Goal: Transaction & Acquisition: Purchase product/service

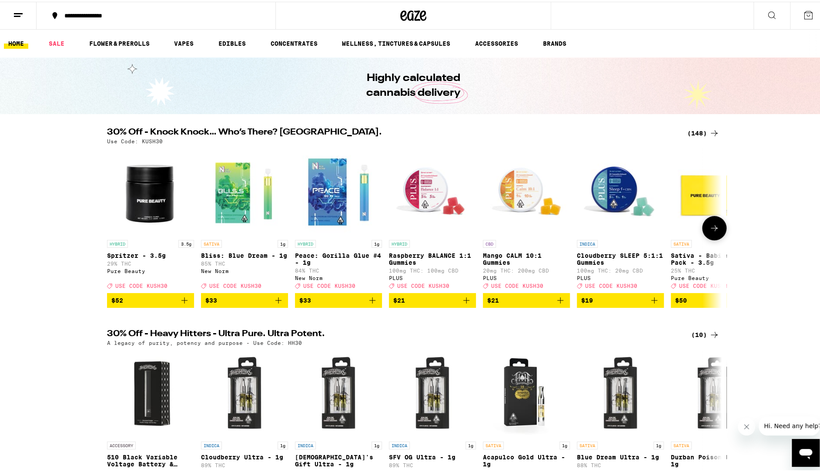
click at [704, 233] on button at bounding box center [714, 226] width 24 height 24
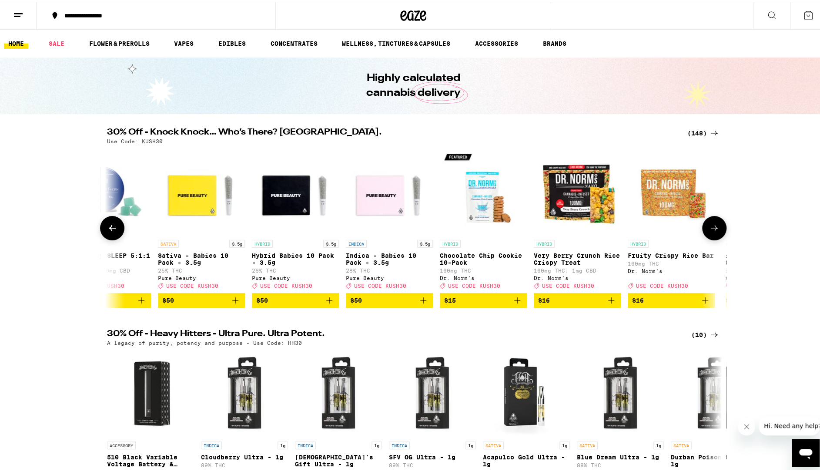
scroll to position [0, 518]
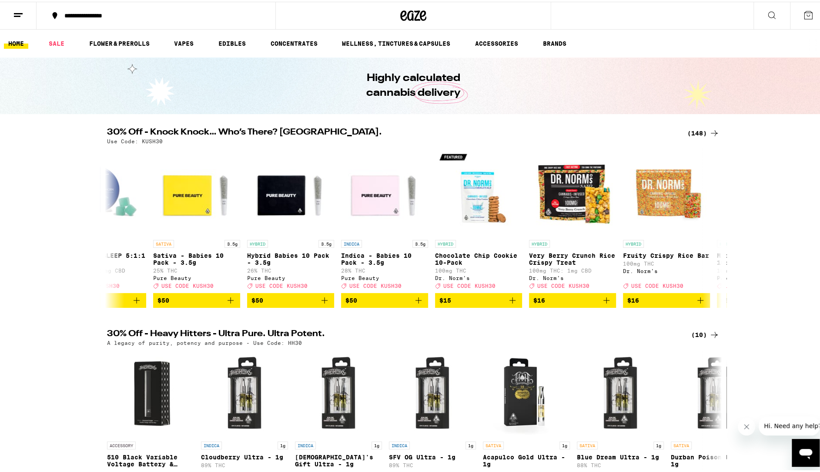
click at [696, 132] on div "(148)" at bounding box center [703, 131] width 32 height 10
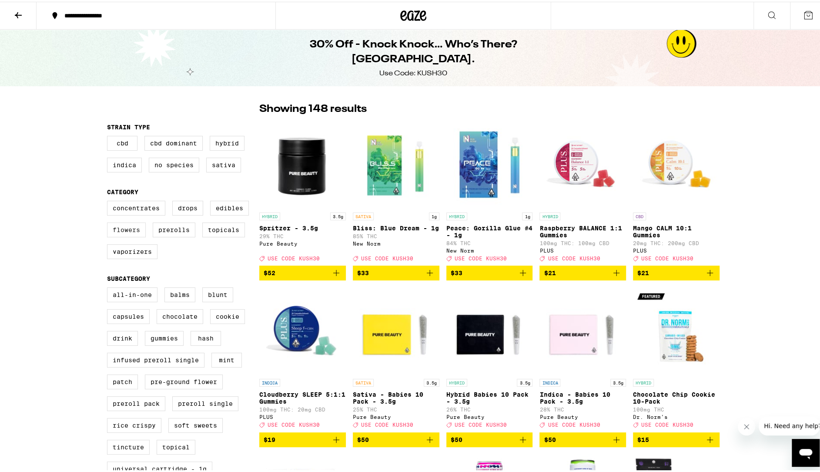
click at [122, 235] on label "Flowers" at bounding box center [126, 228] width 39 height 15
click at [109, 201] on input "Flowers" at bounding box center [109, 200] width 0 height 0
checkbox input "true"
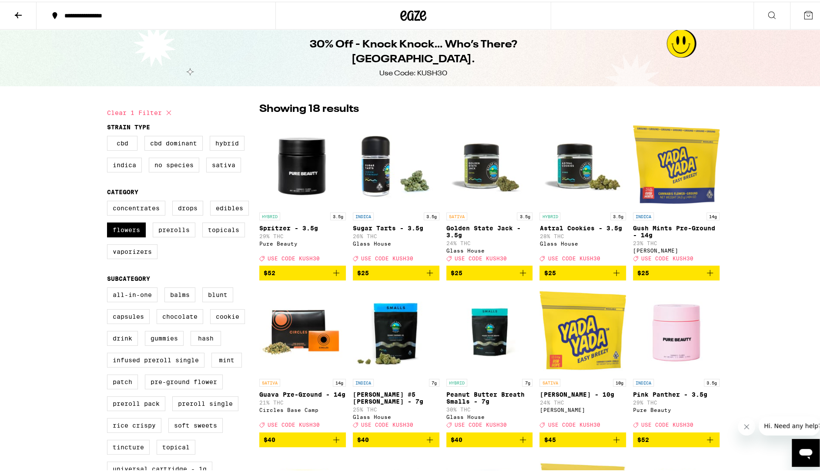
click at [315, 176] on img "Open page for Spritzer - 3.5g from Pure Beauty" at bounding box center [302, 162] width 87 height 87
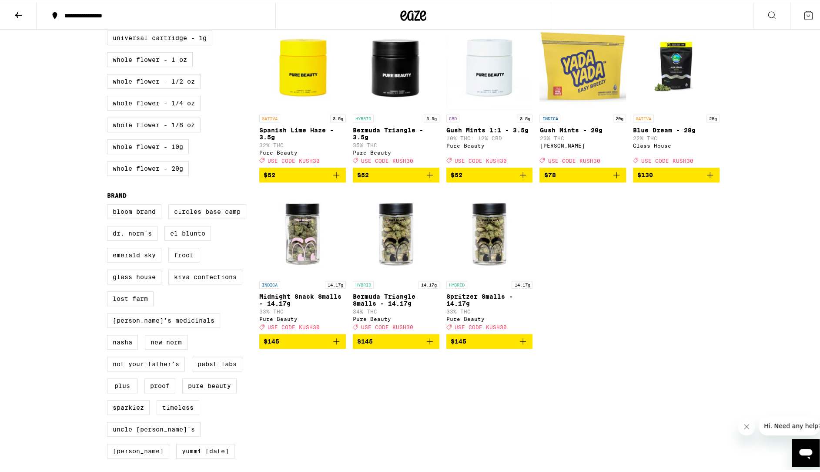
scroll to position [435, 0]
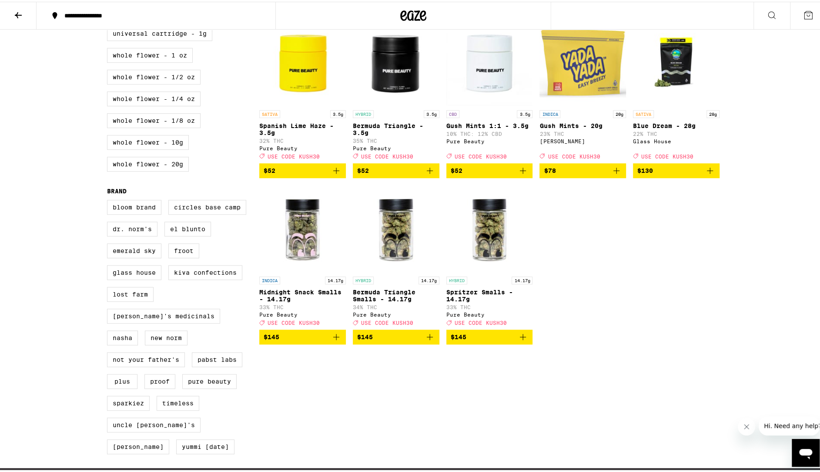
click at [398, 256] on img "Open page for Bermuda Triangle Smalls - 14.17g from Pure Beauty" at bounding box center [396, 226] width 87 height 87
click at [17, 19] on button at bounding box center [18, 13] width 37 height 27
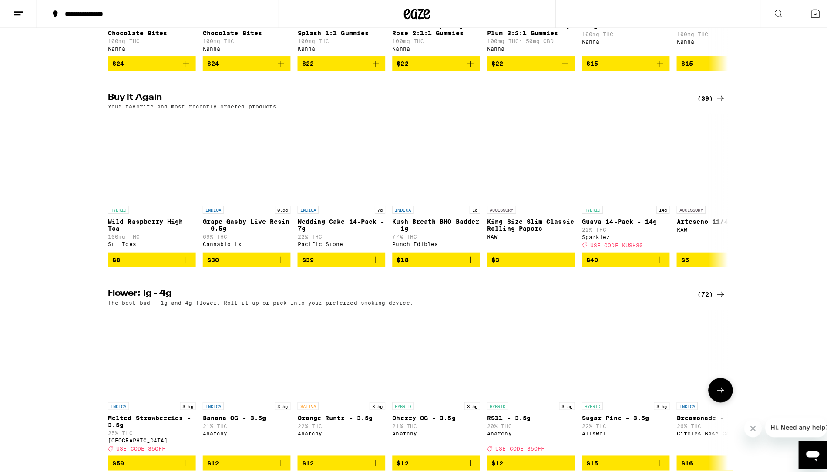
scroll to position [609, 0]
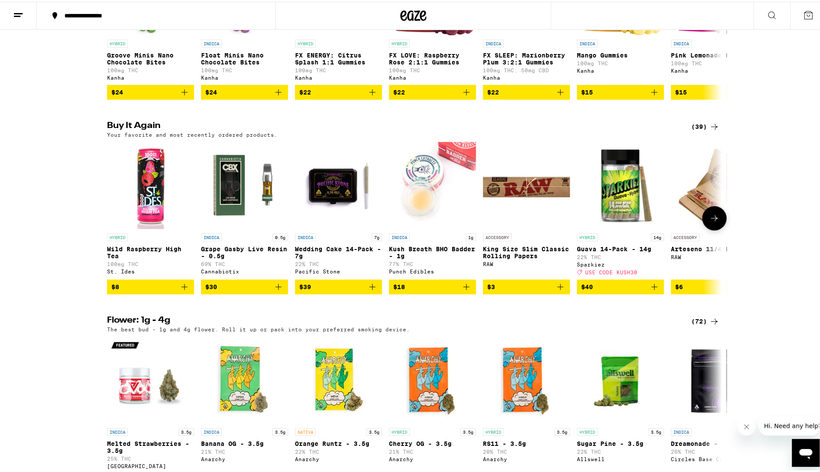
click at [626, 217] on img "Open page for Guava 14-Pack - 14g from Sparkiez" at bounding box center [620, 183] width 87 height 87
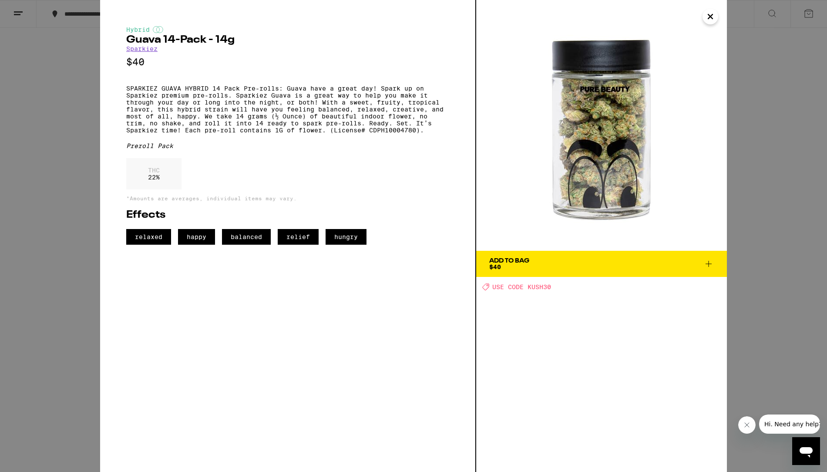
click at [710, 265] on icon at bounding box center [708, 263] width 10 height 10
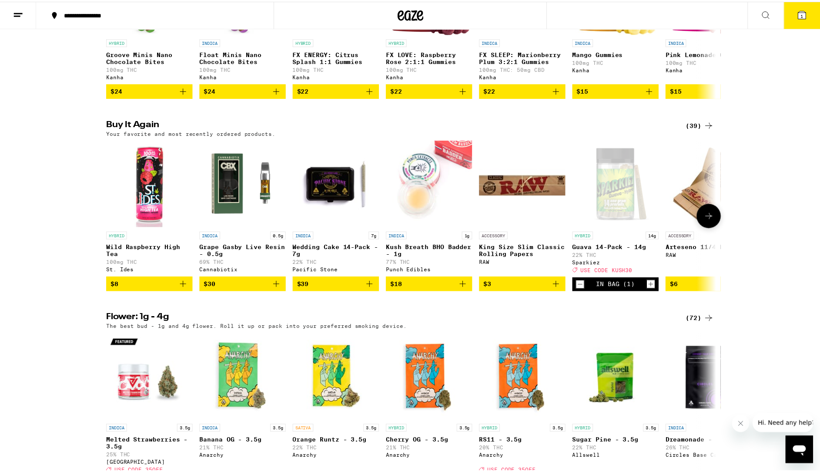
scroll to position [637, 0]
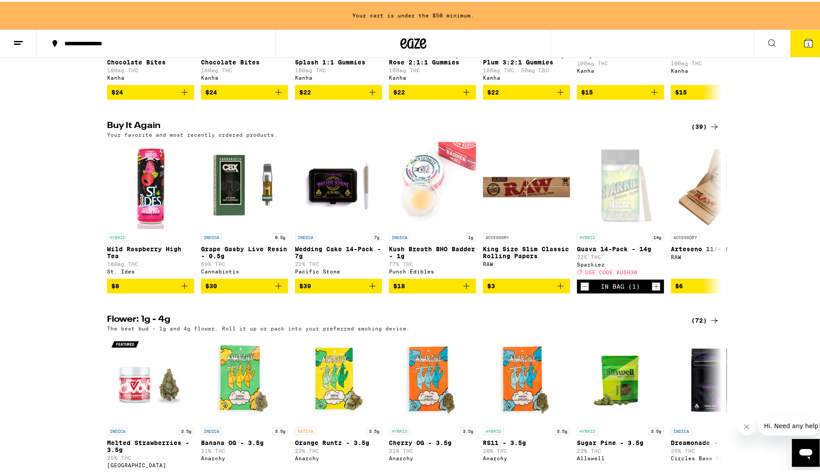
click at [711, 130] on icon at bounding box center [714, 125] width 10 height 10
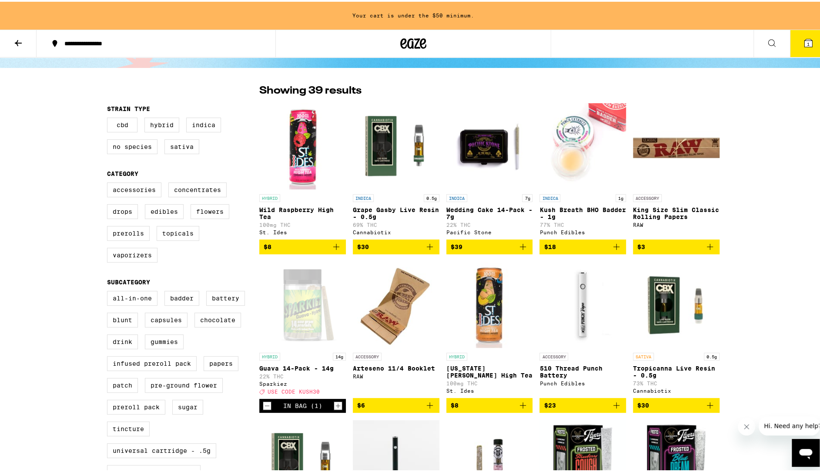
scroll to position [44, 0]
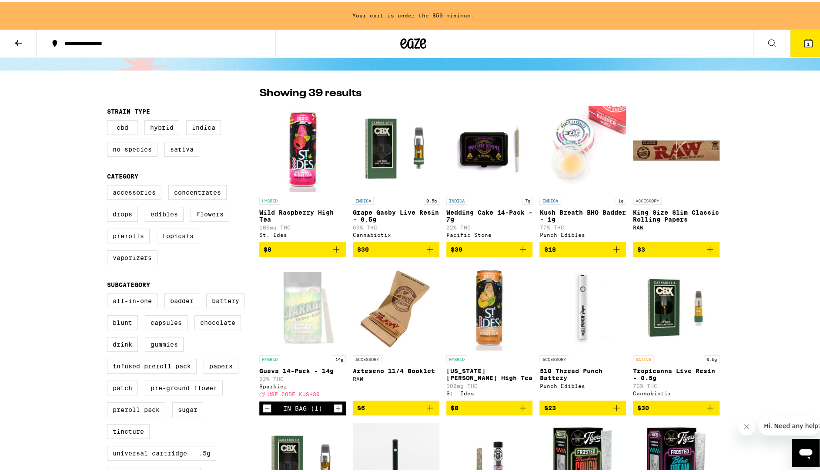
click at [389, 161] on img "Open page for Grape Gasby Live Resin - 0.5g from Cannabiotix" at bounding box center [396, 147] width 87 height 87
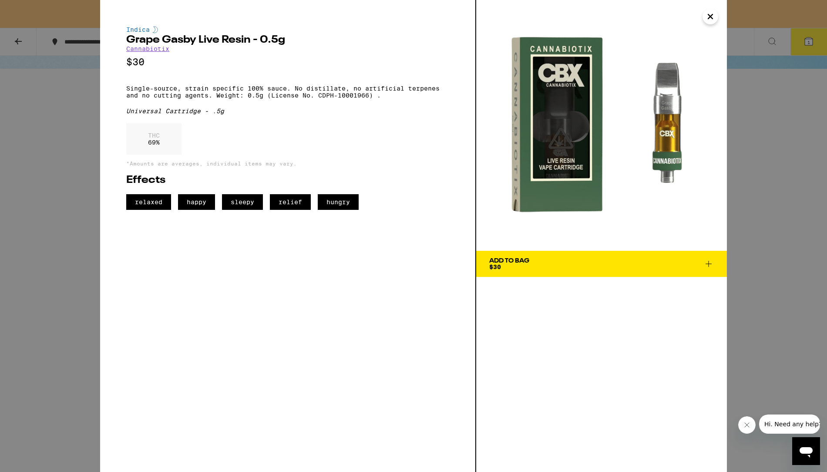
click at [713, 18] on icon "Close" at bounding box center [710, 16] width 10 height 13
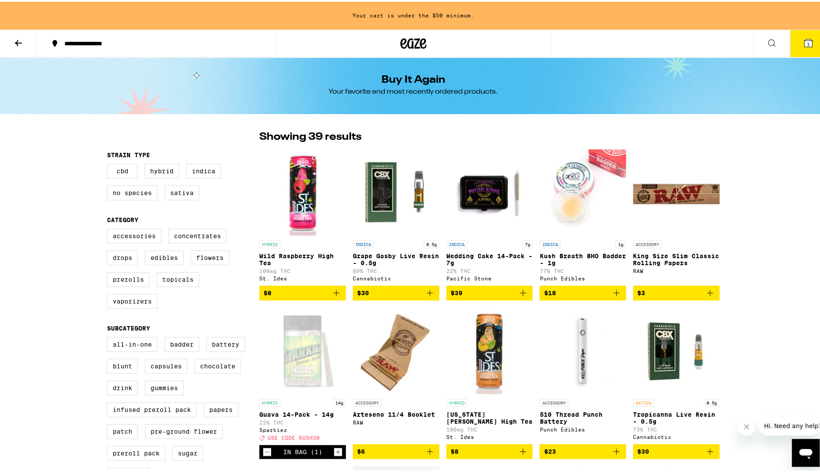
click at [767, 40] on icon at bounding box center [772, 41] width 10 height 10
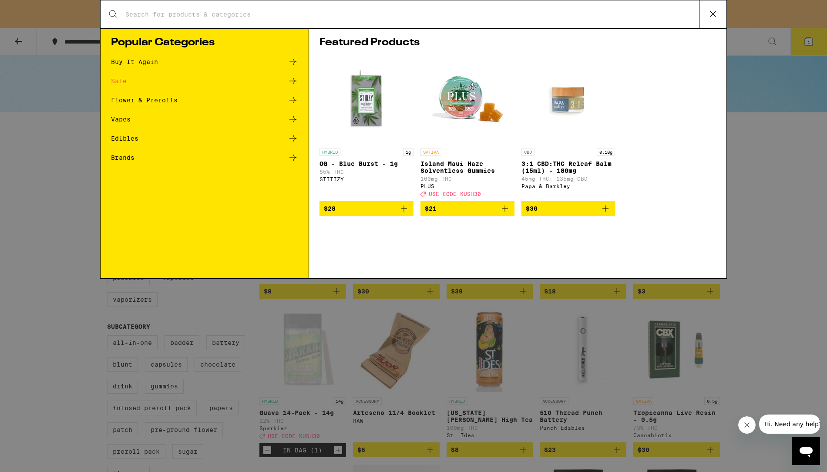
click at [283, 7] on div "Search for Products" at bounding box center [414, 14] width 626 height 28
click at [265, 23] on div "Search for Products" at bounding box center [414, 14] width 626 height 28
click at [225, 8] on div "Search for Products" at bounding box center [414, 14] width 626 height 28
click at [202, 19] on div "Search for Products" at bounding box center [414, 14] width 626 height 28
click at [155, 12] on input "Search for Products" at bounding box center [412, 14] width 574 height 8
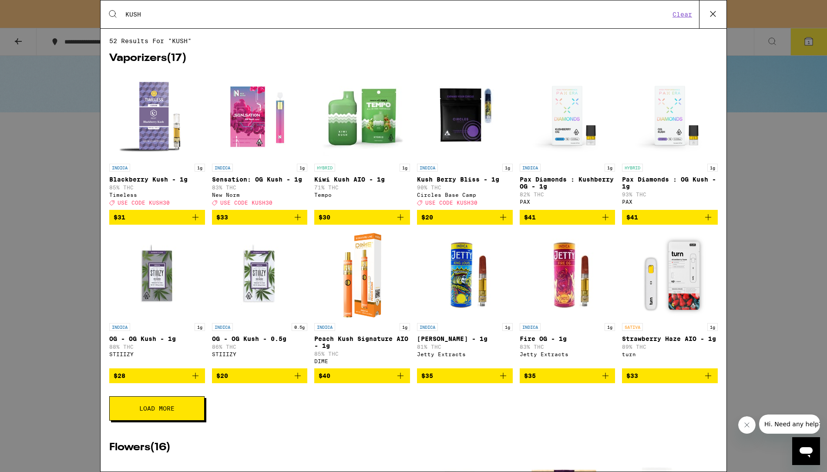
type input "KUSH"
click at [169, 420] on button "Load More" at bounding box center [156, 408] width 95 height 24
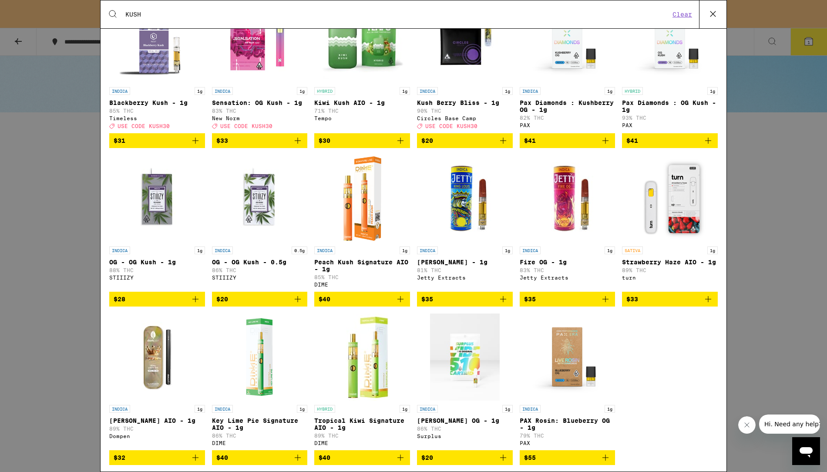
scroll to position [131, 0]
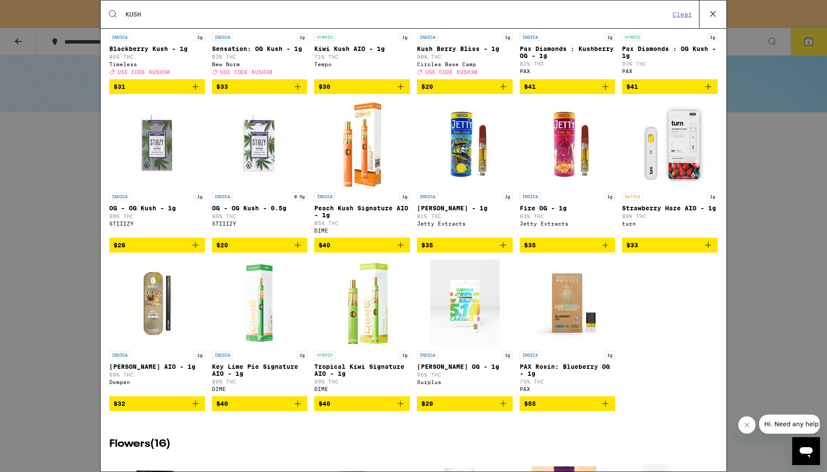
click at [469, 318] on img "Open page for King Louie OG - 1g from Surplus" at bounding box center [465, 302] width 70 height 87
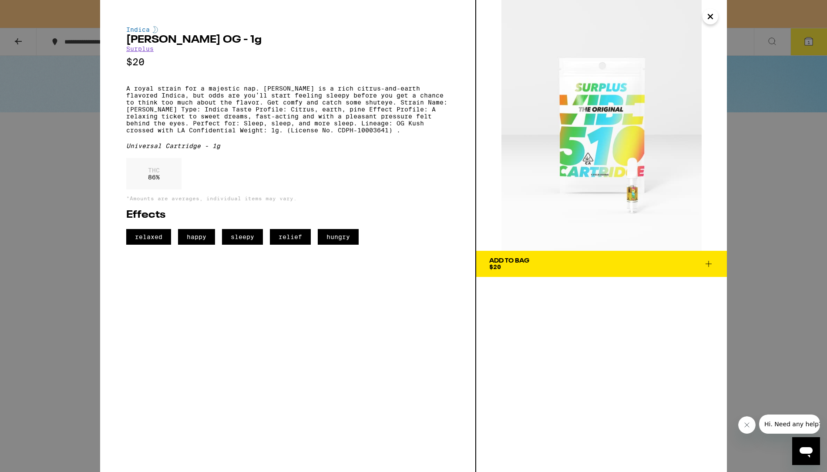
click at [711, 23] on button "Close" at bounding box center [710, 17] width 16 height 16
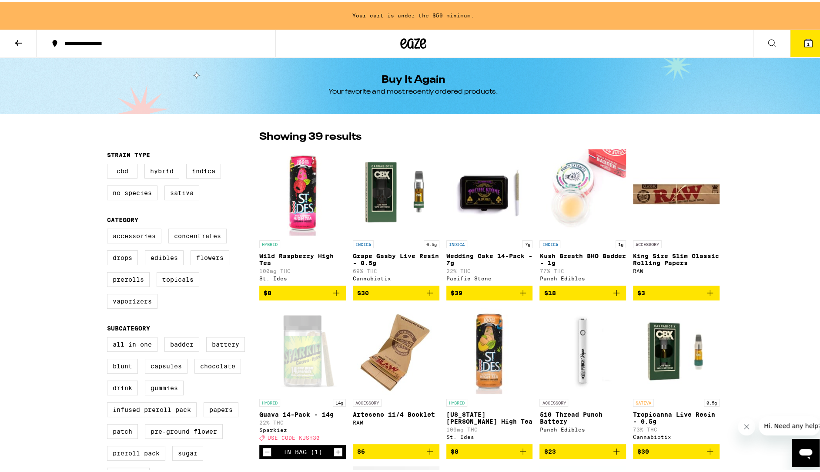
click at [582, 186] on img "Open page for Kush Breath BHO Badder - 1g from Punch Edibles" at bounding box center [583, 190] width 87 height 87
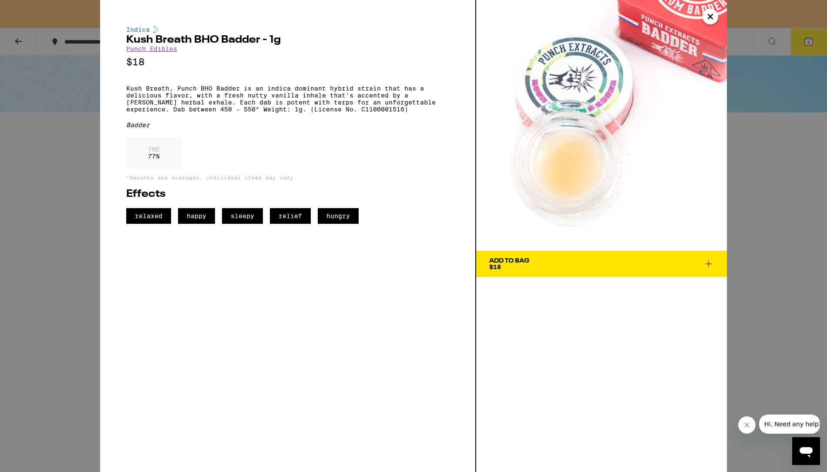
click at [13, 164] on div "Indica Kush Breath BHO Badder - 1g Punch Edibles $18 Kush Breath, Punch BHO Bad…" at bounding box center [413, 236] width 827 height 472
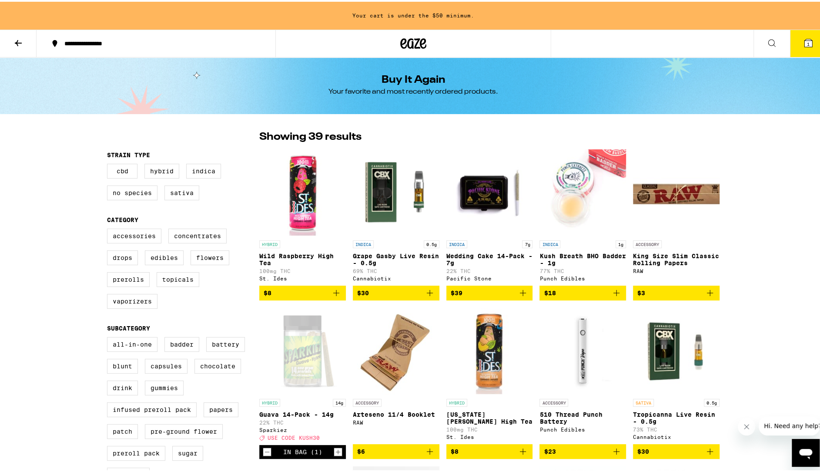
click at [768, 41] on icon at bounding box center [772, 41] width 10 height 10
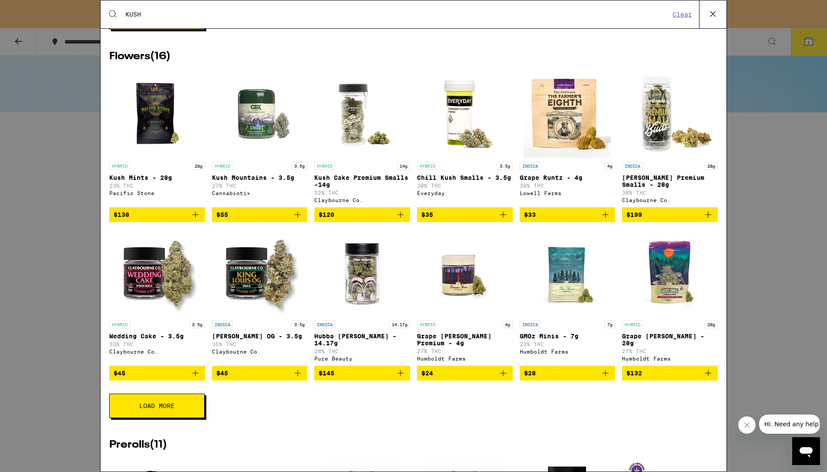
scroll to position [392, 0]
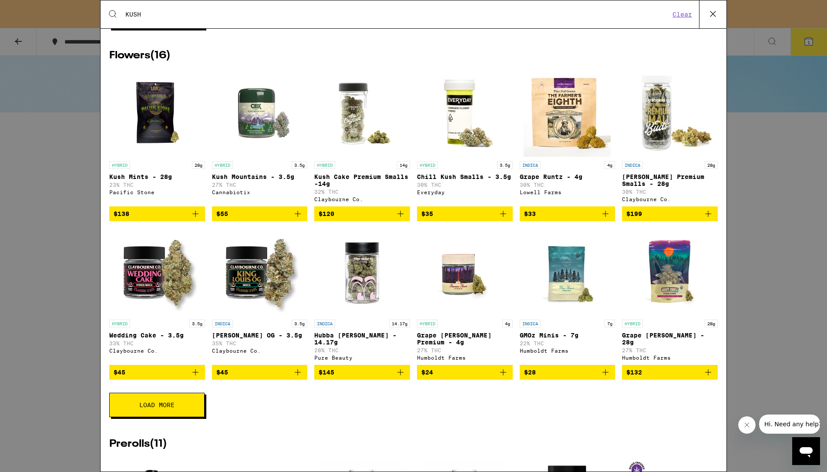
click at [297, 377] on icon "Add to bag" at bounding box center [297, 372] width 10 height 10
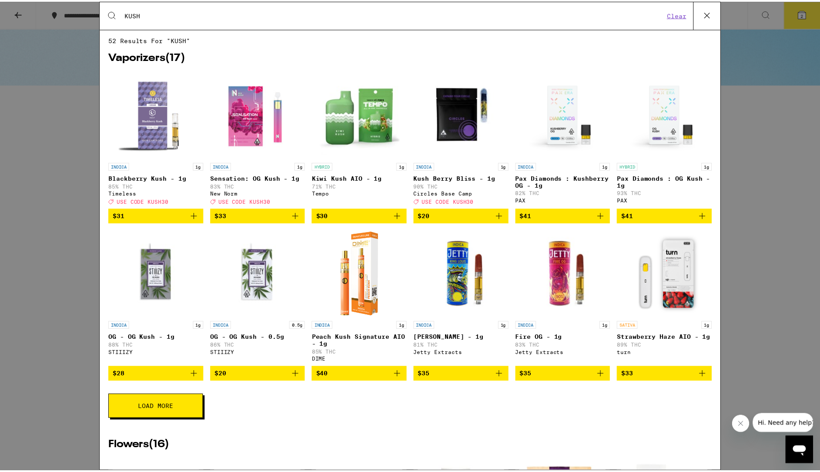
scroll to position [0, 0]
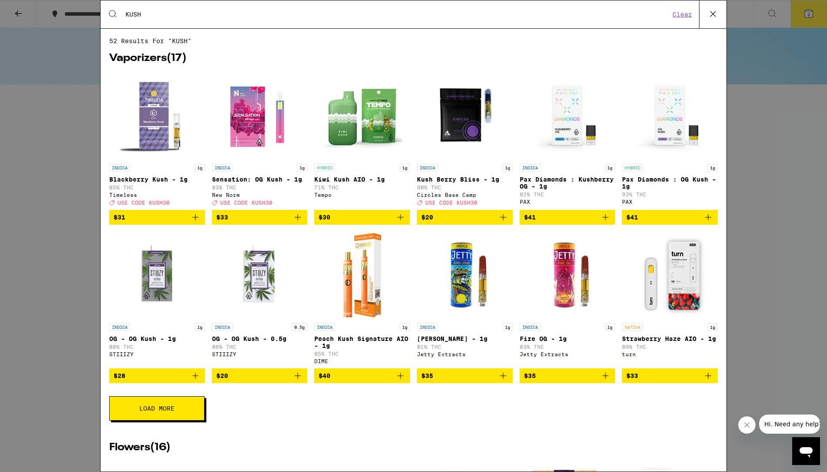
click at [152, 128] on img "Open page for Blackberry Kush - 1g from Timeless" at bounding box center [157, 115] width 87 height 87
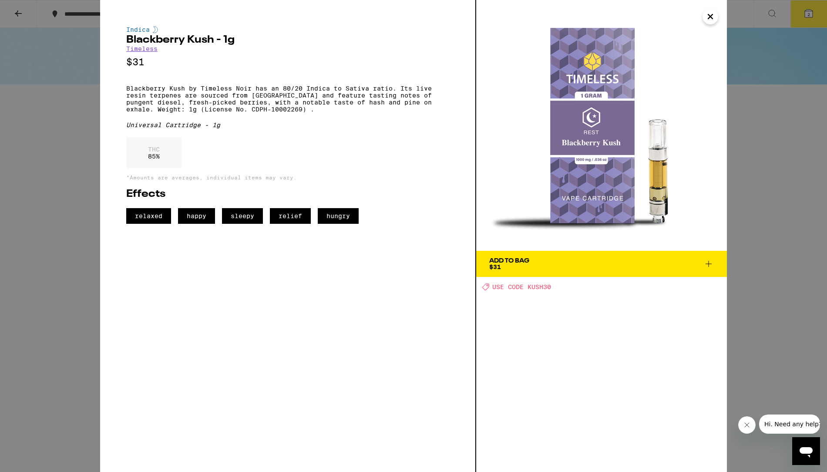
click at [710, 265] on icon at bounding box center [708, 263] width 10 height 10
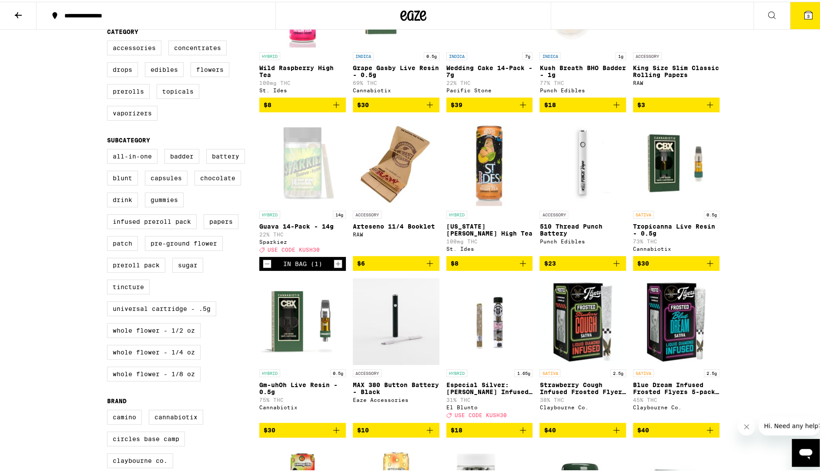
scroll to position [174, 0]
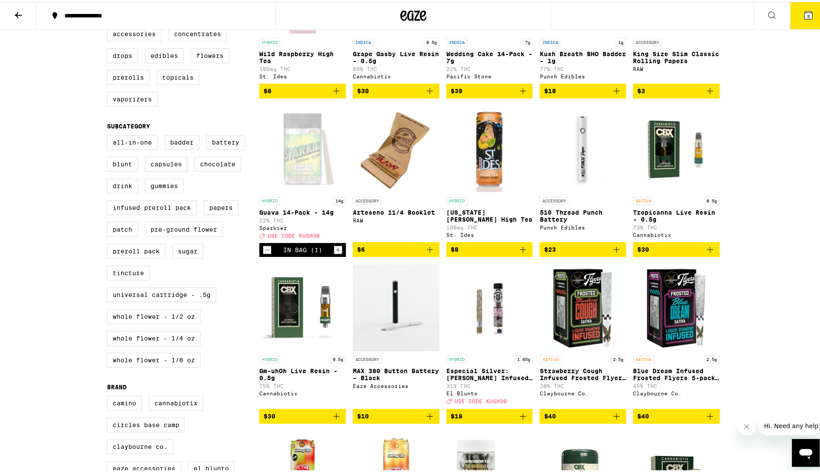
click at [805, 17] on icon at bounding box center [809, 14] width 8 height 8
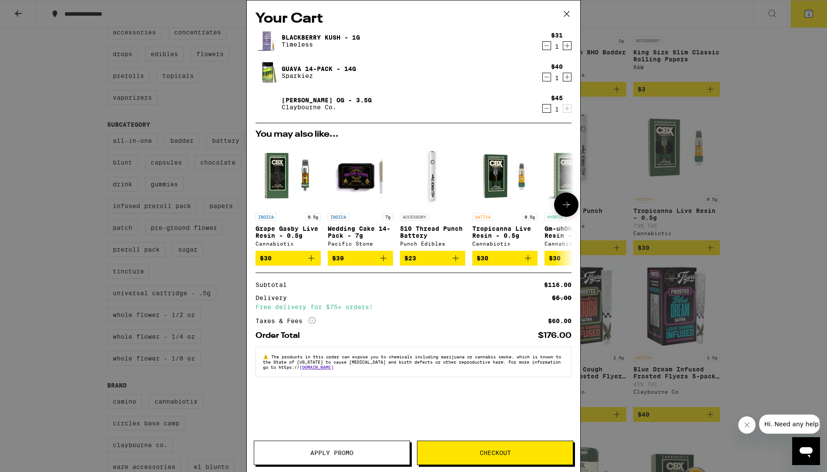
click at [456, 261] on icon "Add to bag" at bounding box center [455, 258] width 10 height 10
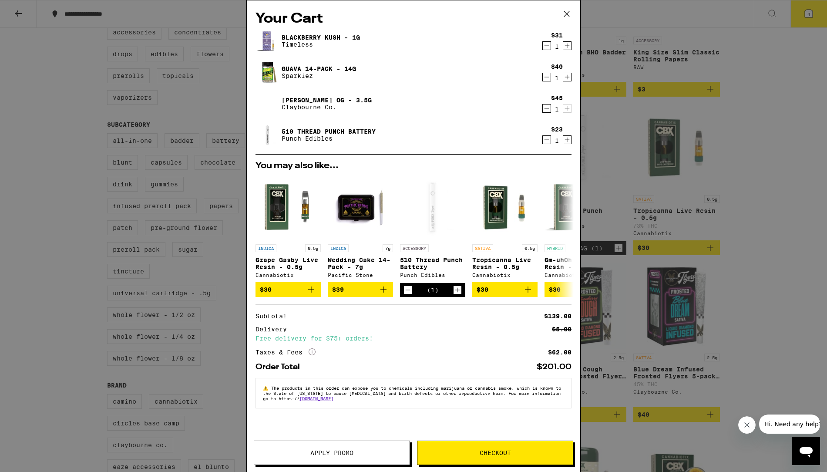
click at [569, 17] on icon at bounding box center [566, 13] width 13 height 13
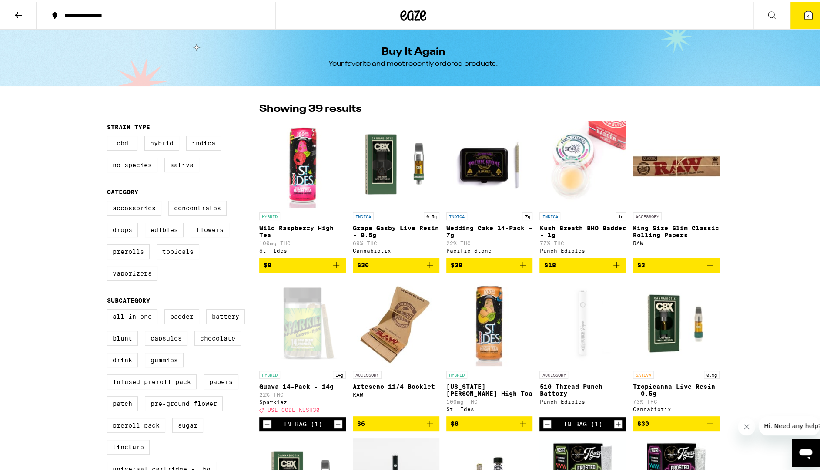
click at [334, 268] on icon "Add to bag" at bounding box center [336, 263] width 10 height 10
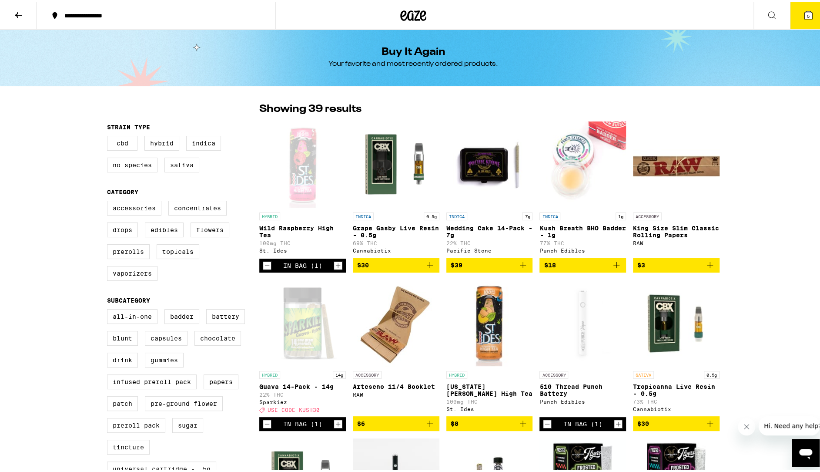
click at [520, 427] on icon "Add to bag" at bounding box center [523, 421] width 10 height 10
click at [767, 16] on icon at bounding box center [772, 13] width 10 height 10
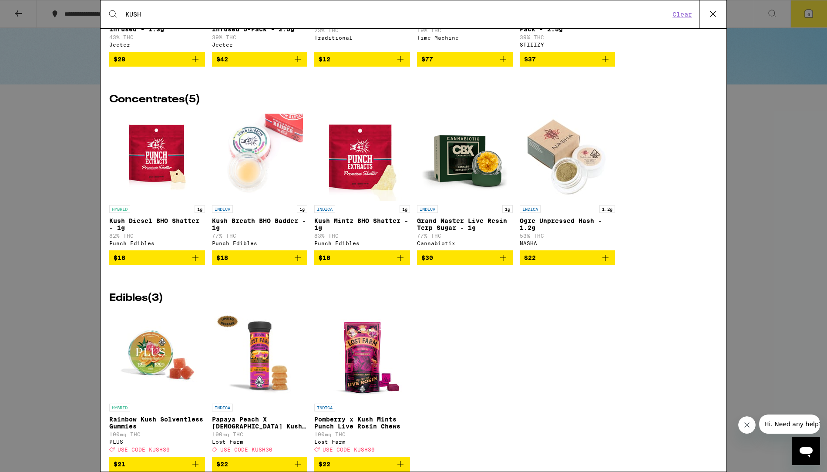
scroll to position [1131, 0]
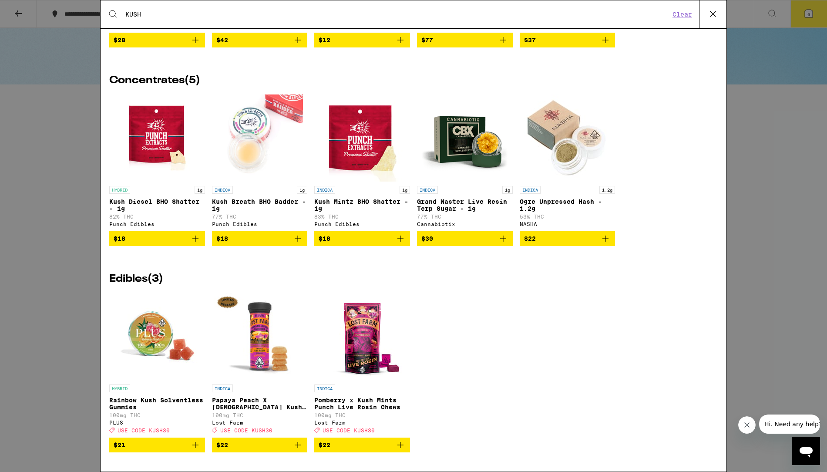
click at [295, 244] on icon "Add to bag" at bounding box center [297, 238] width 10 height 10
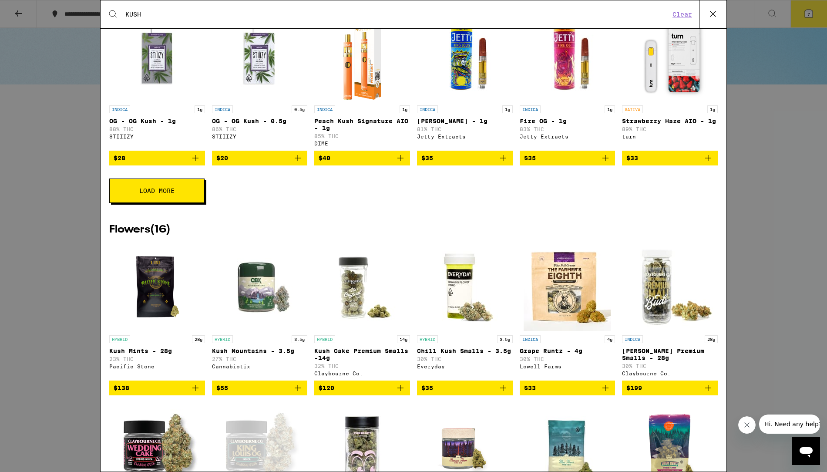
scroll to position [0, 0]
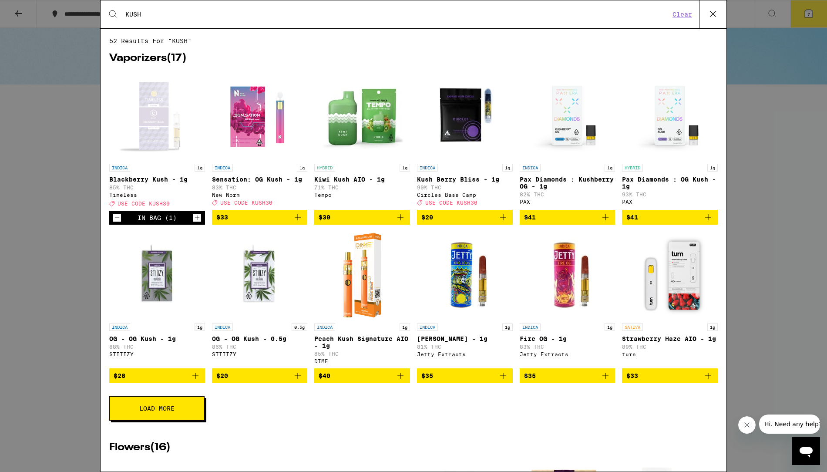
click at [706, 15] on button at bounding box center [712, 14] width 27 height 28
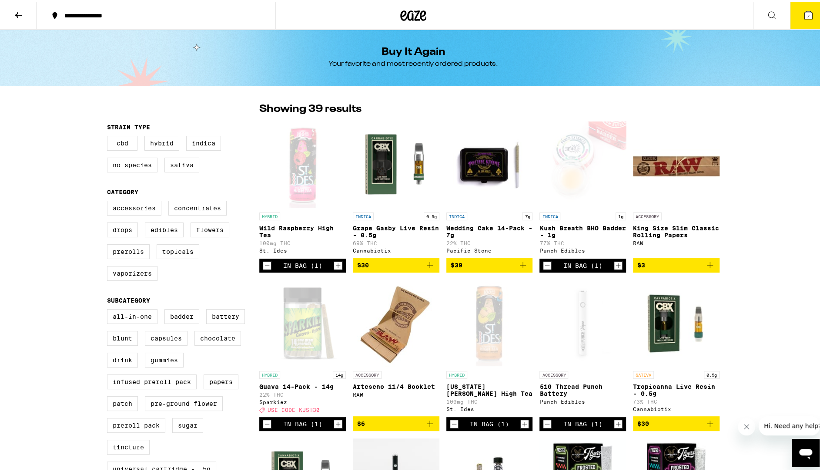
click at [795, 17] on button "7" at bounding box center [808, 13] width 37 height 27
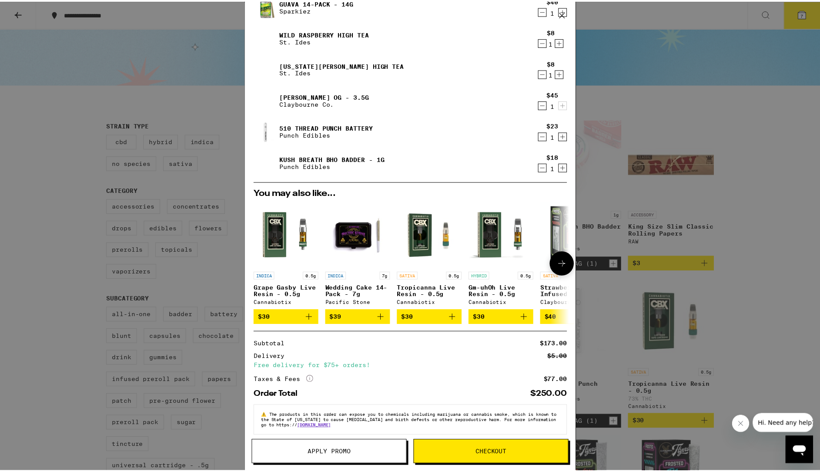
scroll to position [77, 0]
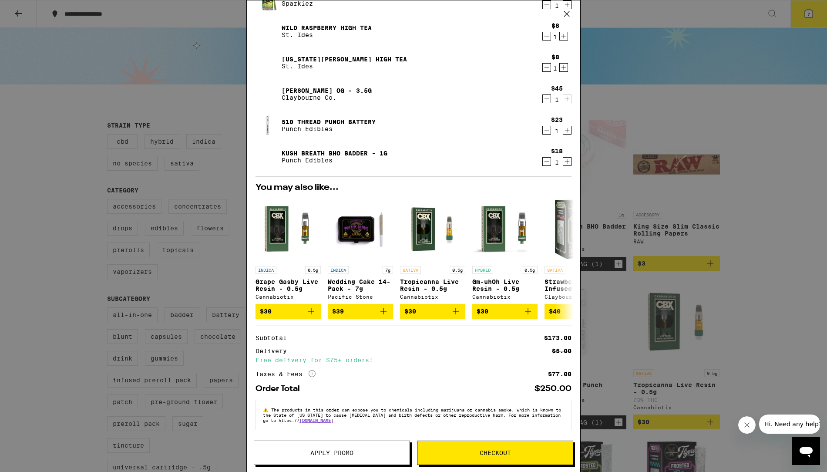
click at [322, 452] on span "Apply Promo" at bounding box center [331, 452] width 43 height 6
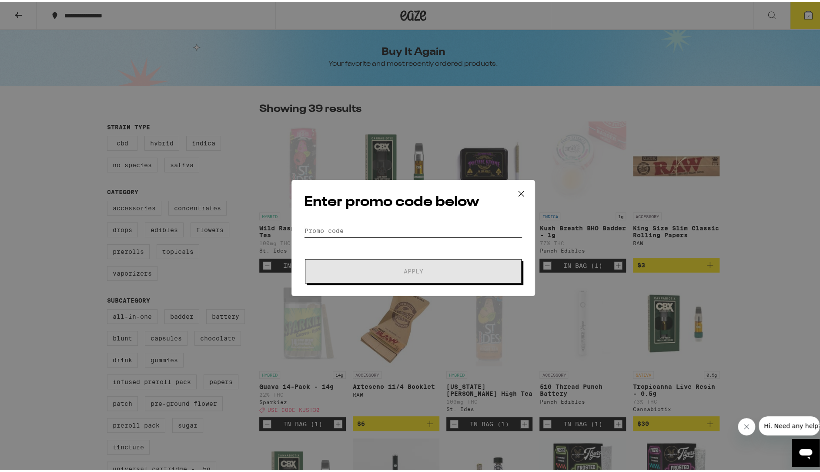
click at [392, 232] on input "Promo Code" at bounding box center [413, 228] width 218 height 13
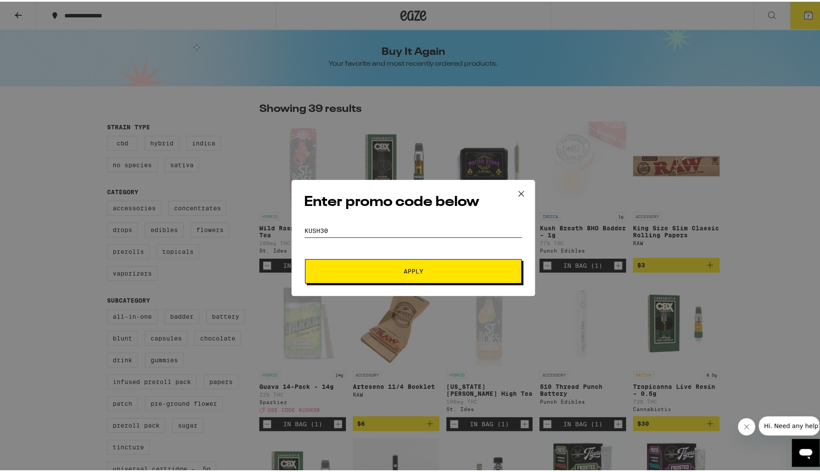
type input "KUSH30"
click at [387, 270] on span "Apply" at bounding box center [413, 269] width 157 height 6
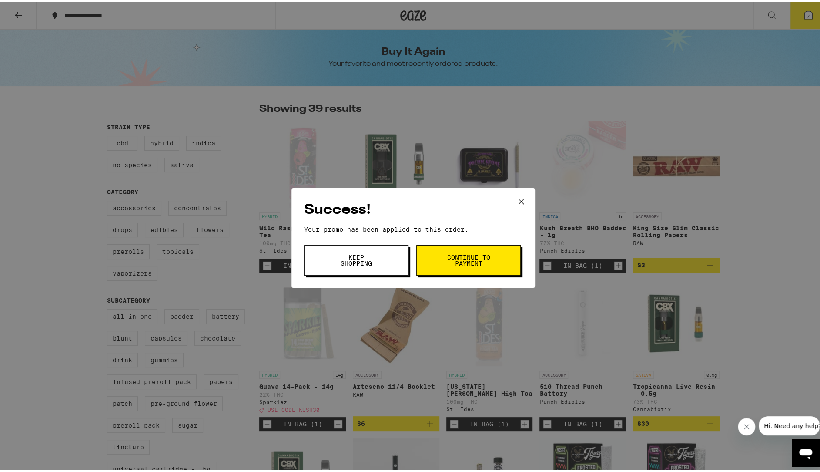
click at [463, 255] on span "Continue to payment" at bounding box center [468, 258] width 44 height 12
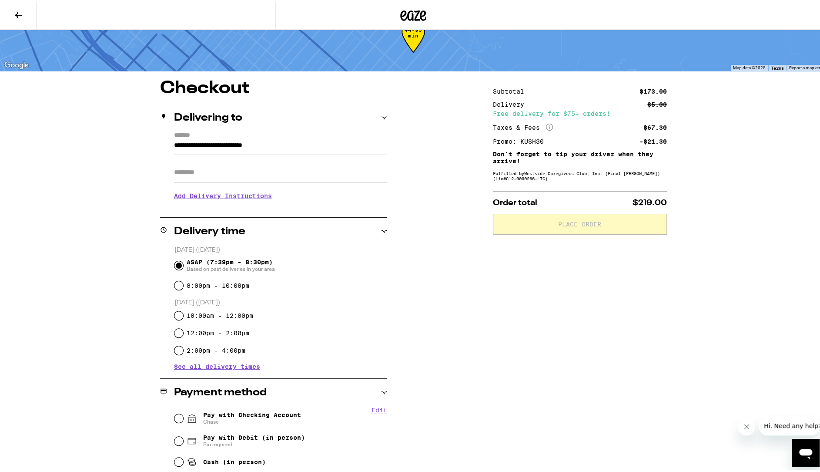
scroll to position [87, 0]
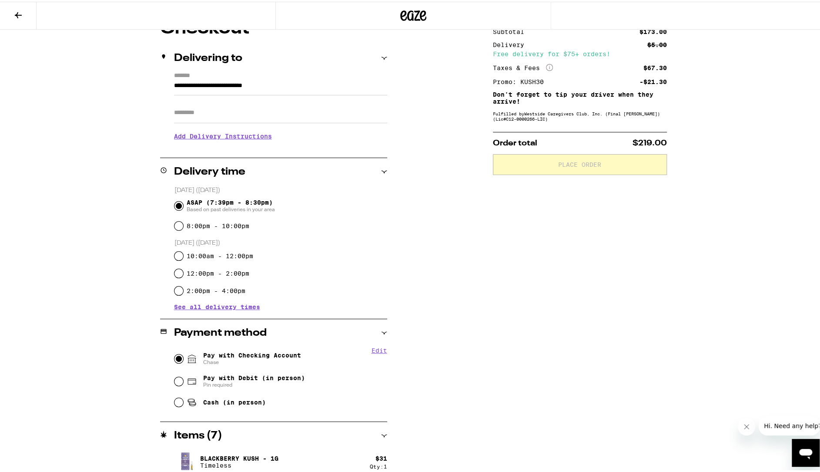
click at [175, 356] on input "Pay with Checking Account Chase" at bounding box center [178, 356] width 9 height 9
radio input "true"
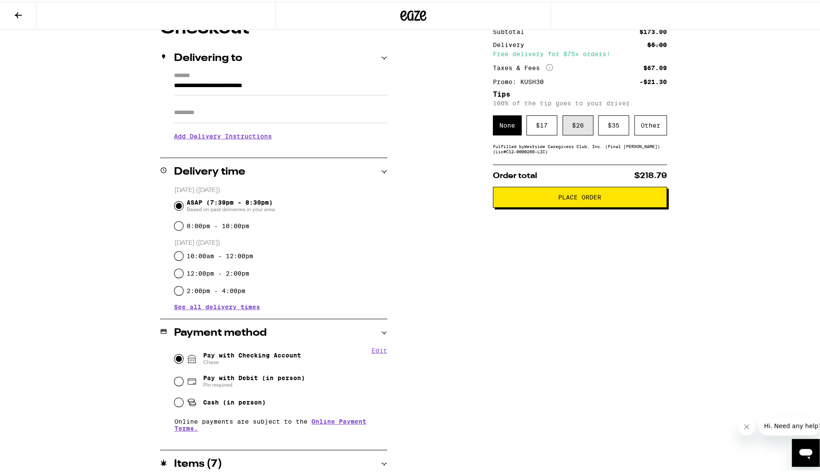
click at [575, 126] on div "$ 26" at bounding box center [578, 124] width 31 height 20
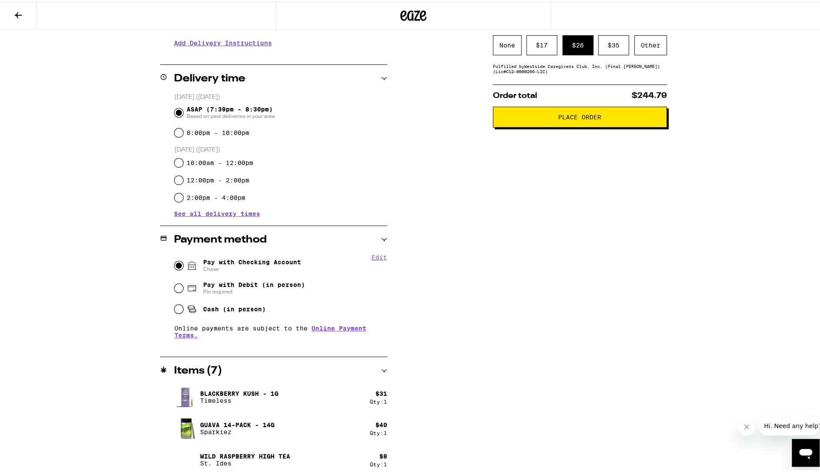
scroll to position [180, 0]
click at [580, 118] on span "Place Order" at bounding box center [579, 115] width 43 height 6
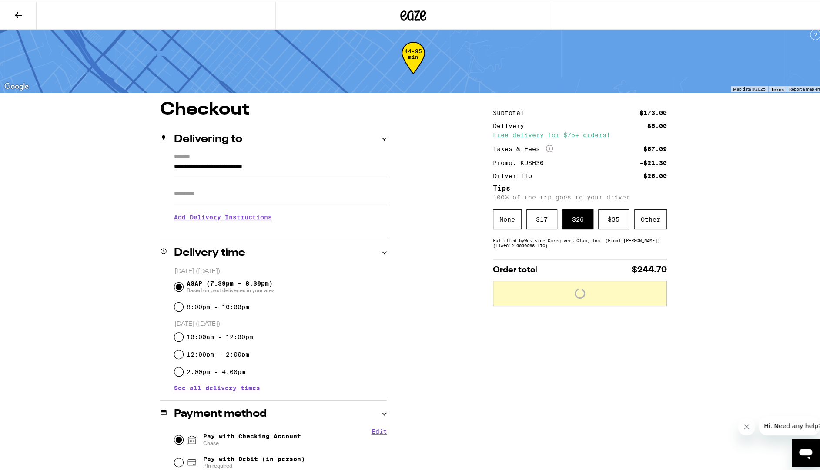
scroll to position [0, 0]
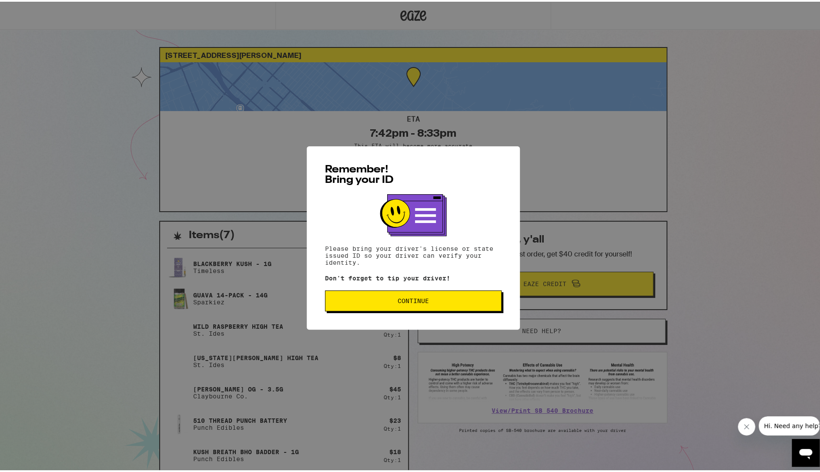
click at [406, 302] on span "Continue" at bounding box center [413, 299] width 31 height 6
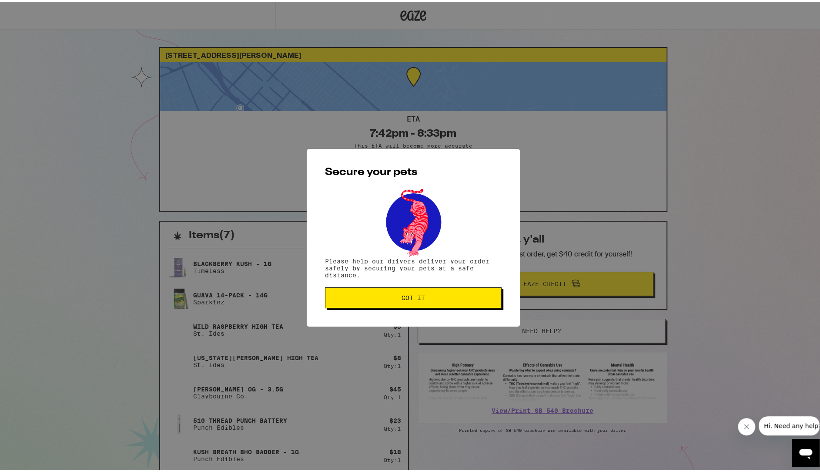
click at [411, 302] on button "Got it" at bounding box center [413, 295] width 177 height 21
